Goal: Ask a question

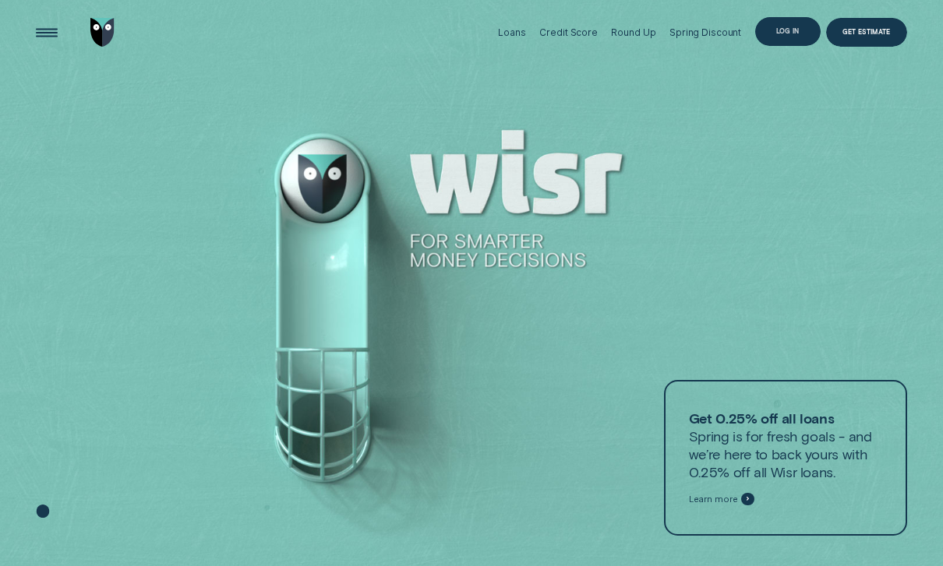
click at [796, 34] on div "Log in" at bounding box center [787, 31] width 23 height 5
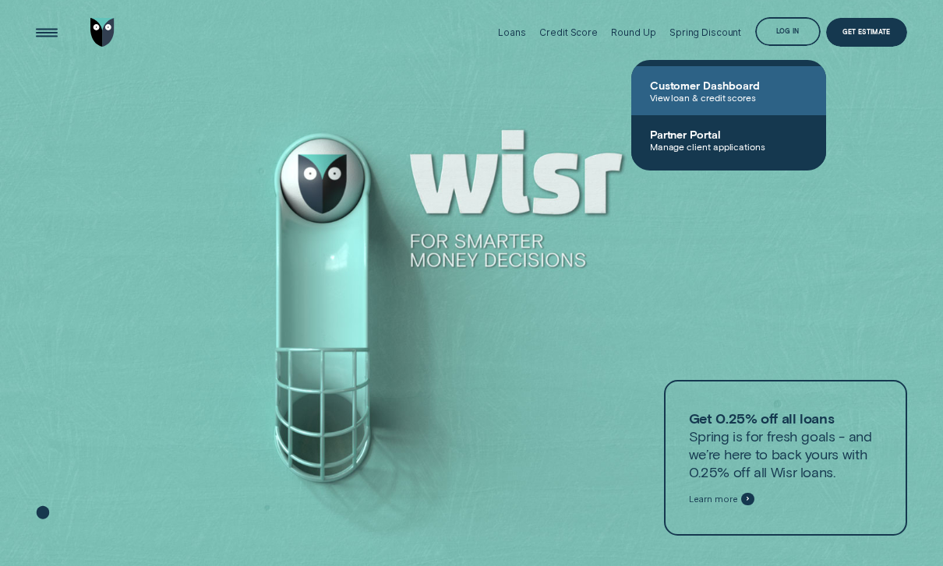
click at [707, 95] on span "View loan & credit scores" at bounding box center [728, 97] width 157 height 11
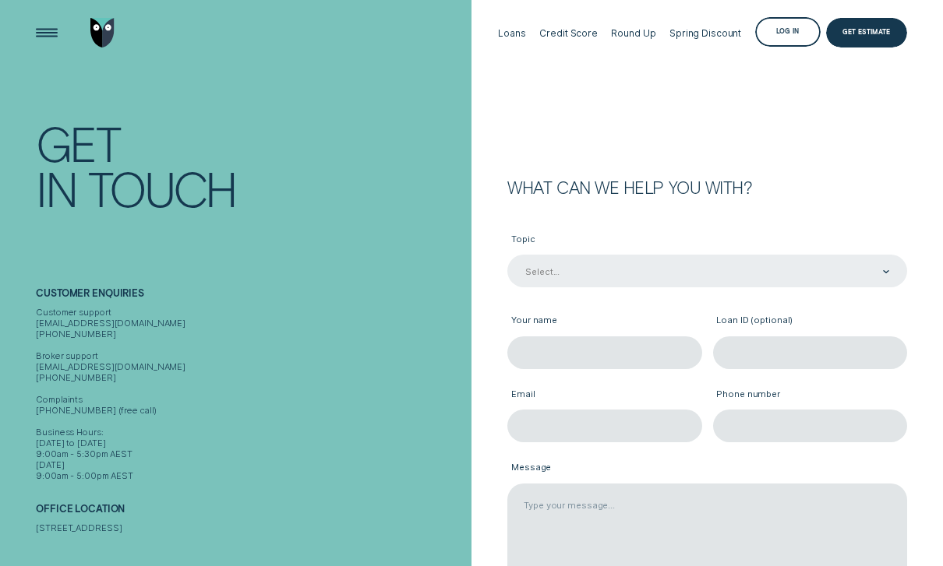
click at [552, 269] on div "Select..." at bounding box center [542, 271] width 34 height 11
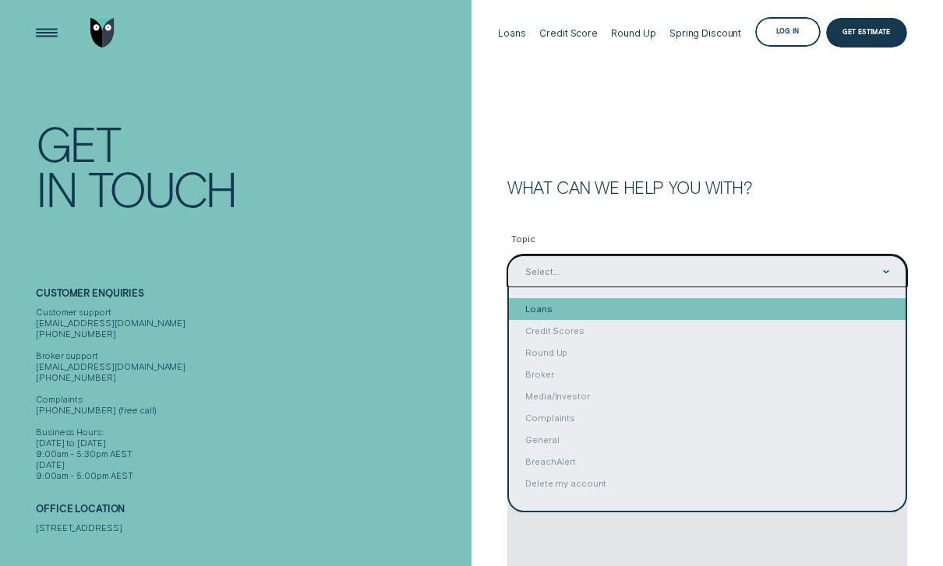
click at [549, 310] on div "Loans" at bounding box center [707, 309] width 397 height 22
type input "Loans"
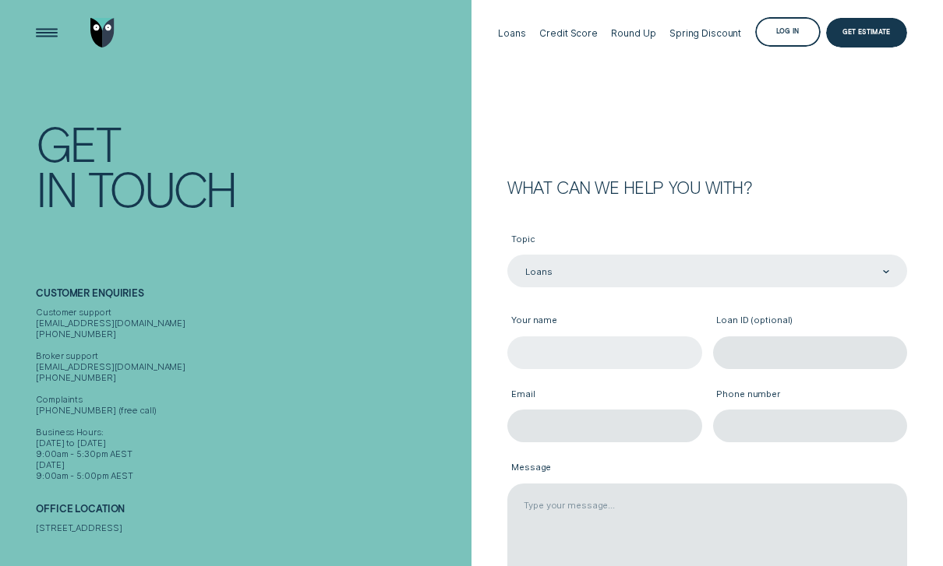
click at [549, 348] on input "Your name" at bounding box center [604, 353] width 194 height 33
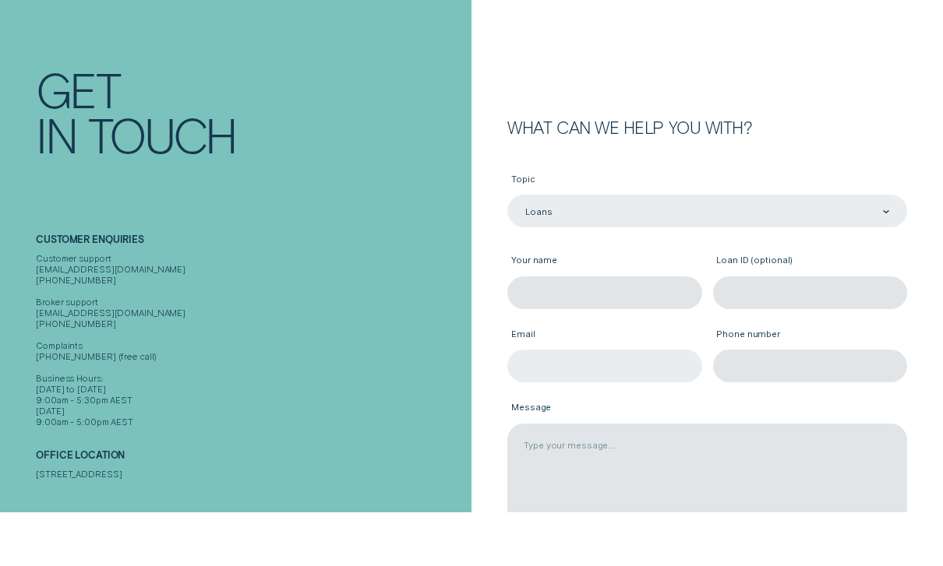
scroll to position [8, 0]
type input "[PERSON_NAME]"
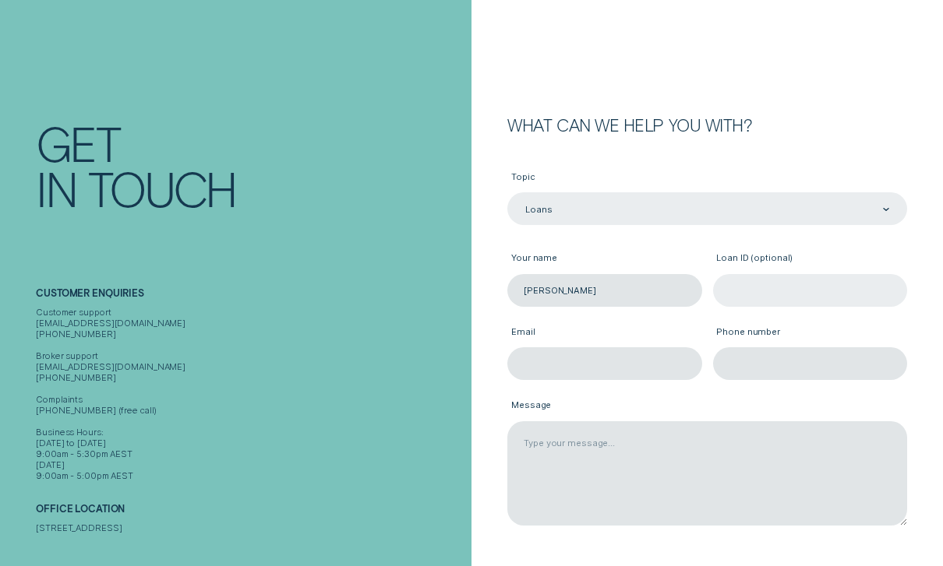
click at [746, 285] on input "Loan ID (optional)" at bounding box center [810, 290] width 194 height 33
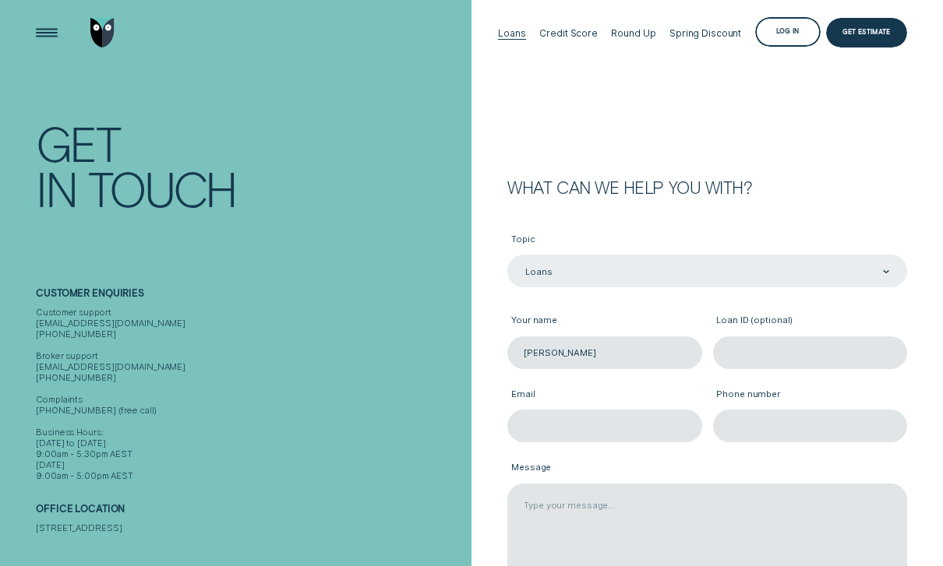
click at [525, 32] on div "Loans" at bounding box center [511, 33] width 27 height 12
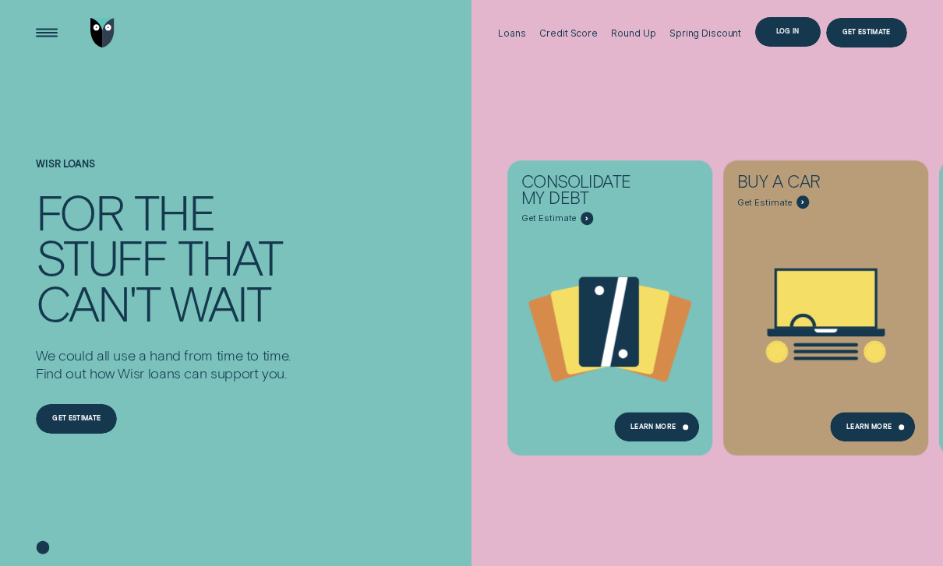
click at [796, 38] on div "Log in" at bounding box center [787, 32] width 65 height 30
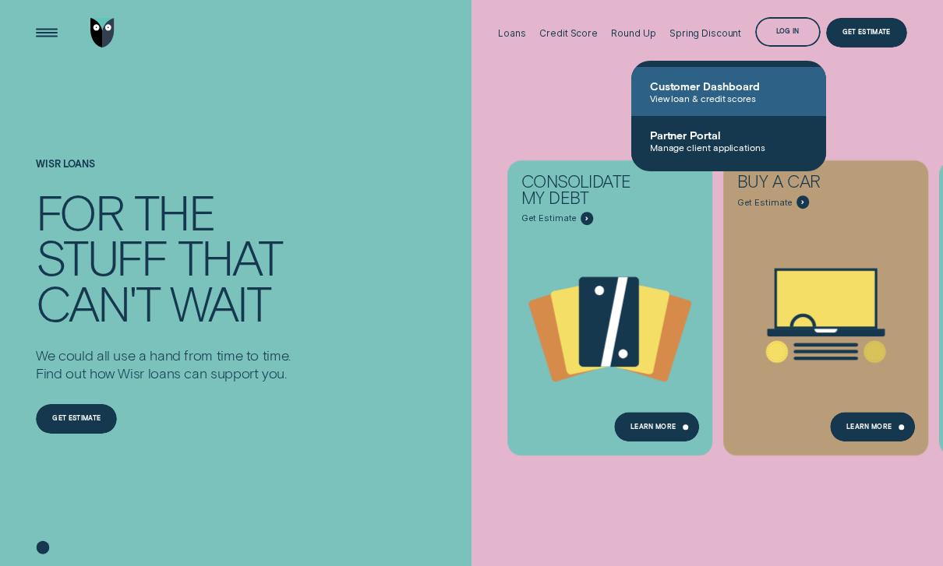
click at [739, 93] on span "View loan & credit scores" at bounding box center [728, 98] width 157 height 11
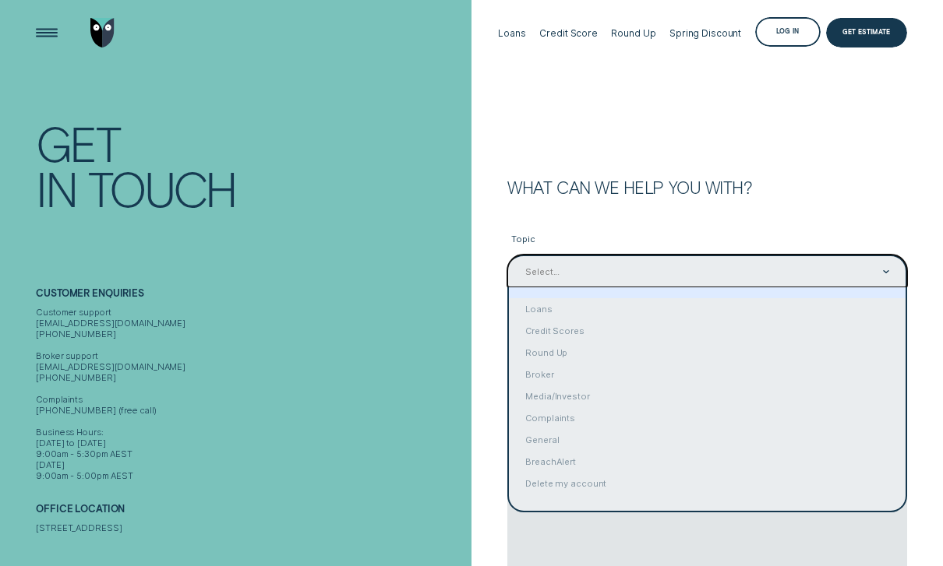
click at [541, 276] on div "Select..." at bounding box center [542, 271] width 34 height 11
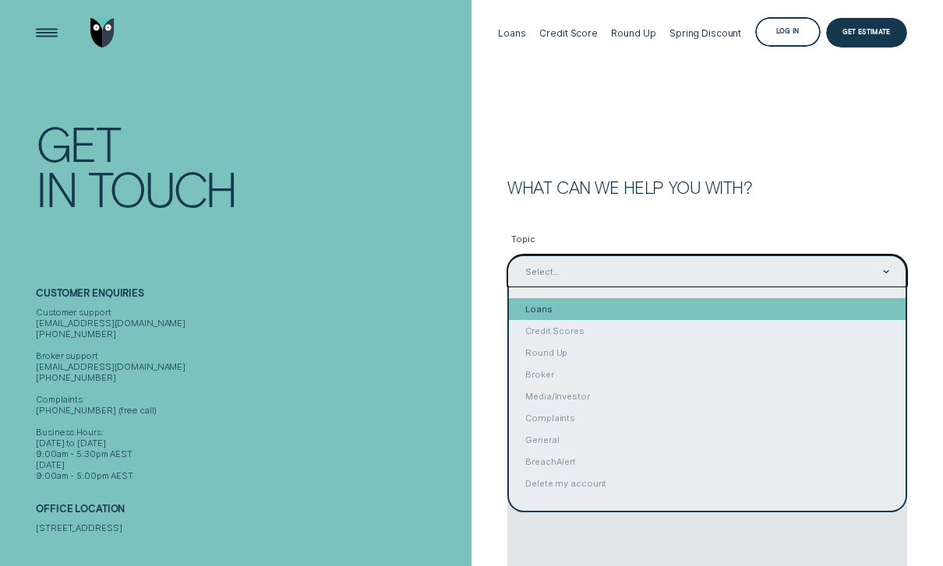
click at [542, 319] on div "Loans" at bounding box center [707, 309] width 397 height 22
type input "Loans"
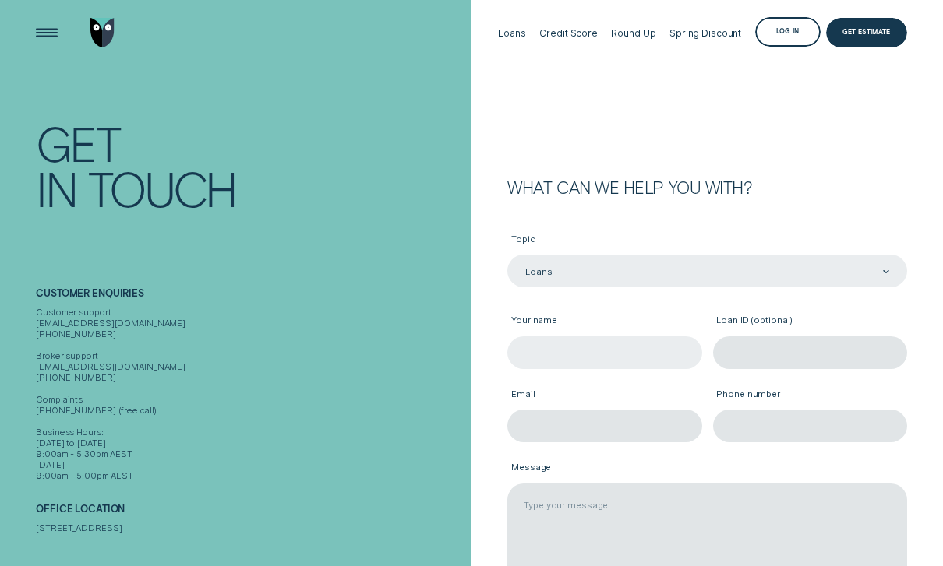
click at [524, 355] on input "Your name" at bounding box center [604, 353] width 194 height 33
type input "[PERSON_NAME]"
click at [740, 354] on input "Loan ID (optional)" at bounding box center [810, 353] width 194 height 33
paste input "295616"
type input "295616"
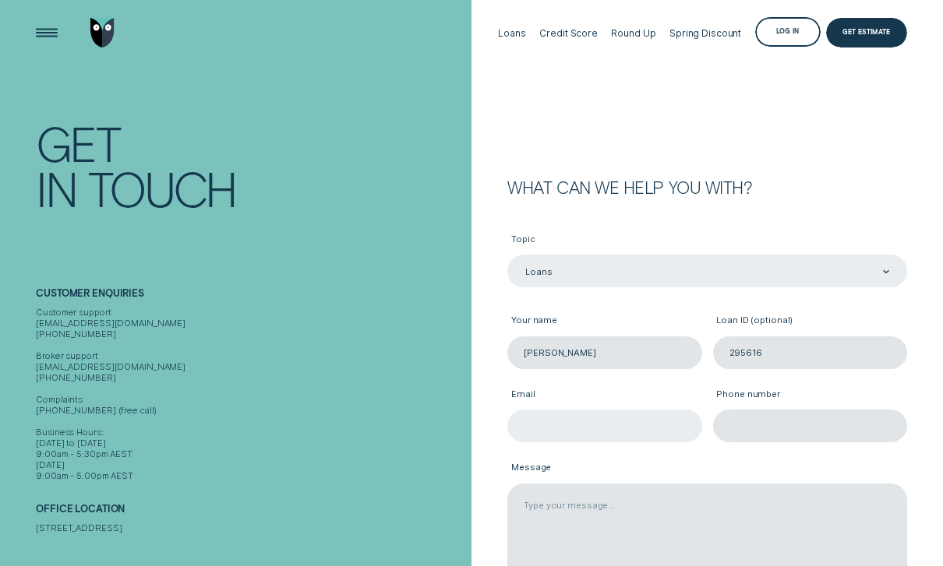
click at [586, 430] on input "Email" at bounding box center [604, 426] width 194 height 33
type input "nashcameron@optusnet.com.au"
type input "0404489262"
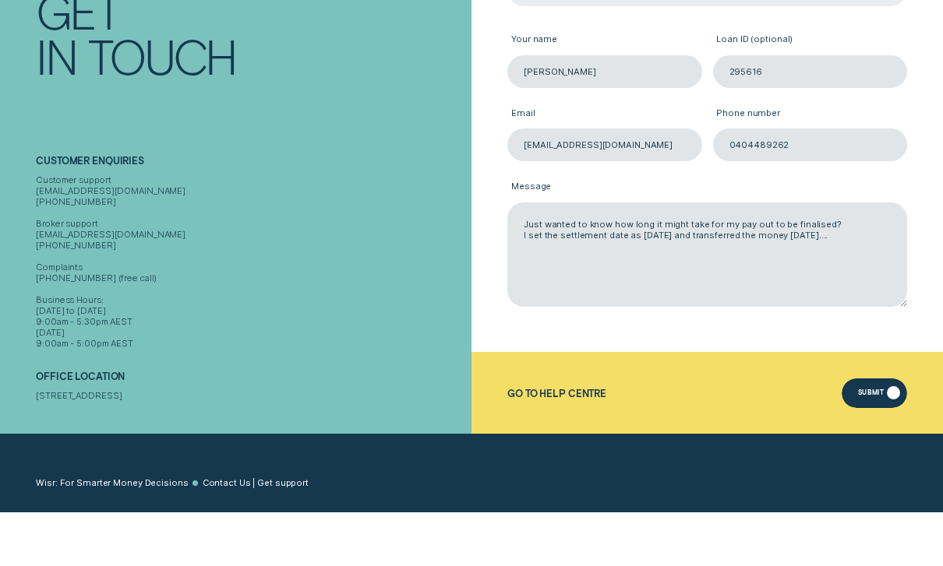
type textarea "Just wanted to know how long it might take for my pay out to be finalised? I se…"
click at [867, 432] on div "Submit" at bounding box center [874, 447] width 65 height 30
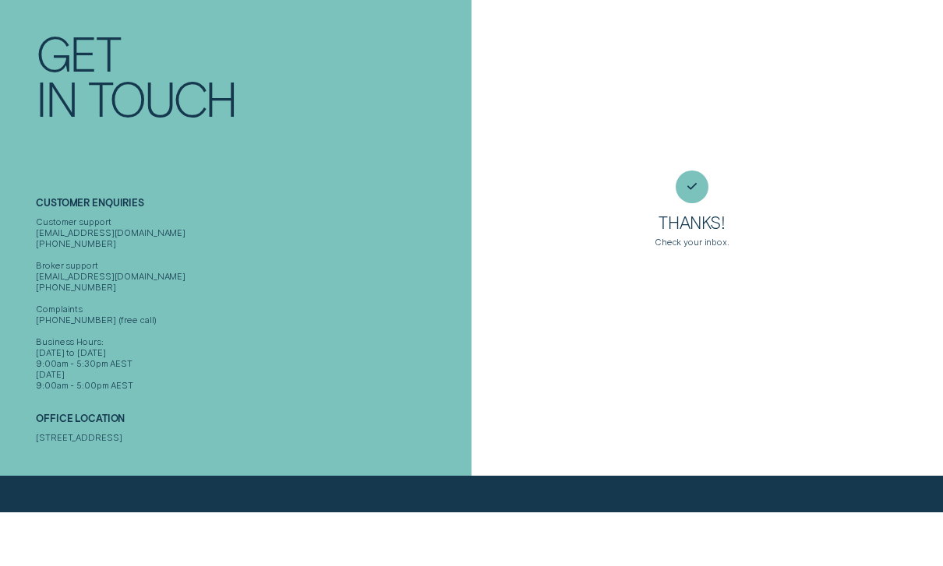
scroll to position [0, 0]
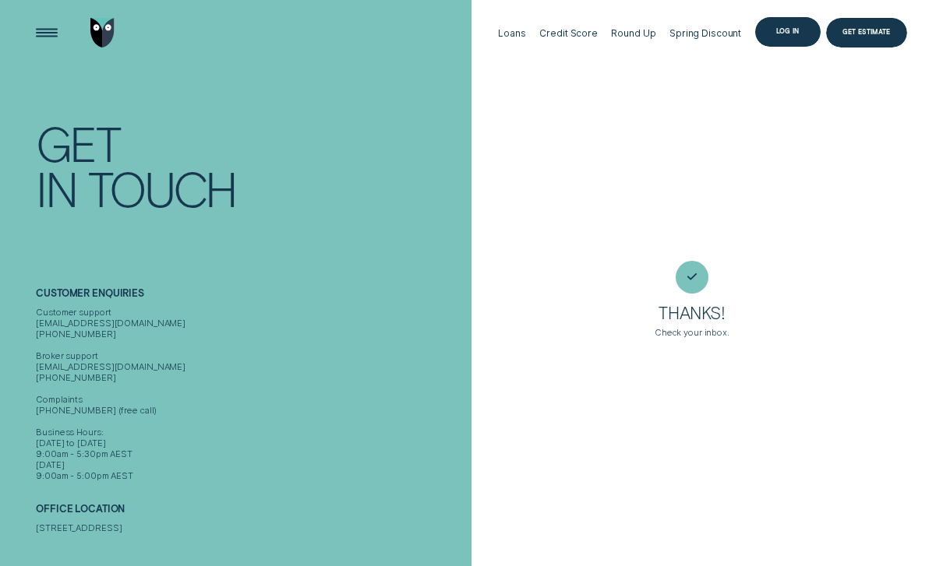
click at [770, 33] on div "Log in" at bounding box center [787, 32] width 65 height 30
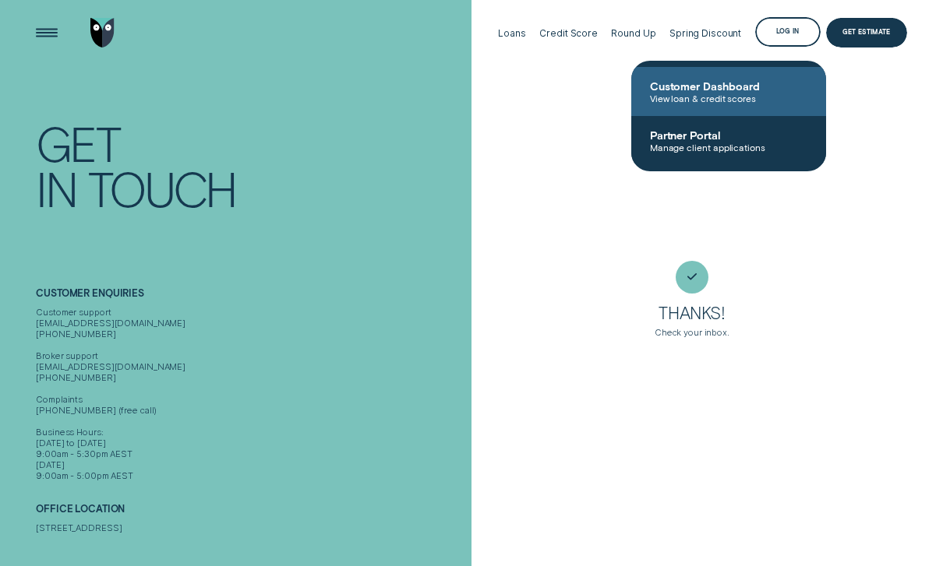
click at [738, 94] on span "View loan & credit scores" at bounding box center [728, 98] width 157 height 11
